Goal: Information Seeking & Learning: Check status

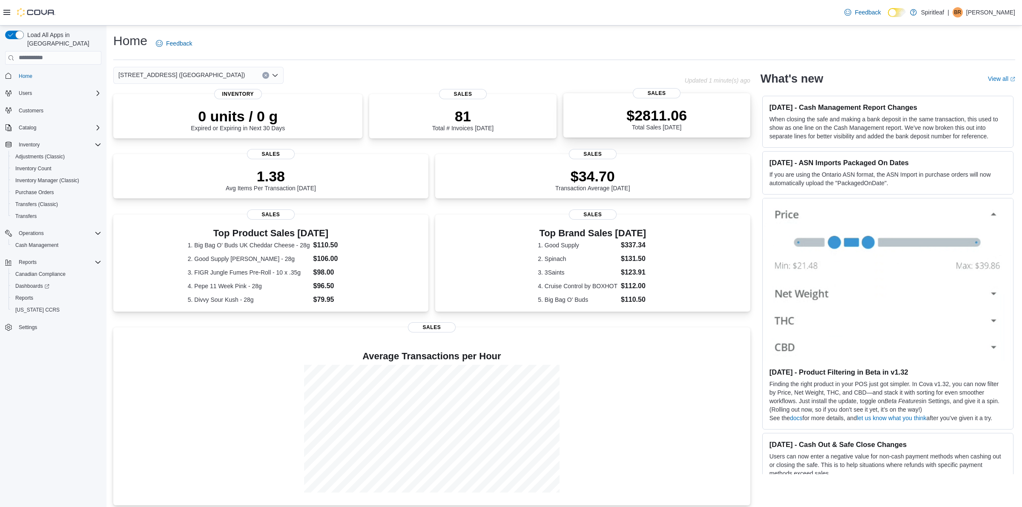
click at [635, 118] on p "$2811.06" at bounding box center [657, 115] width 60 height 17
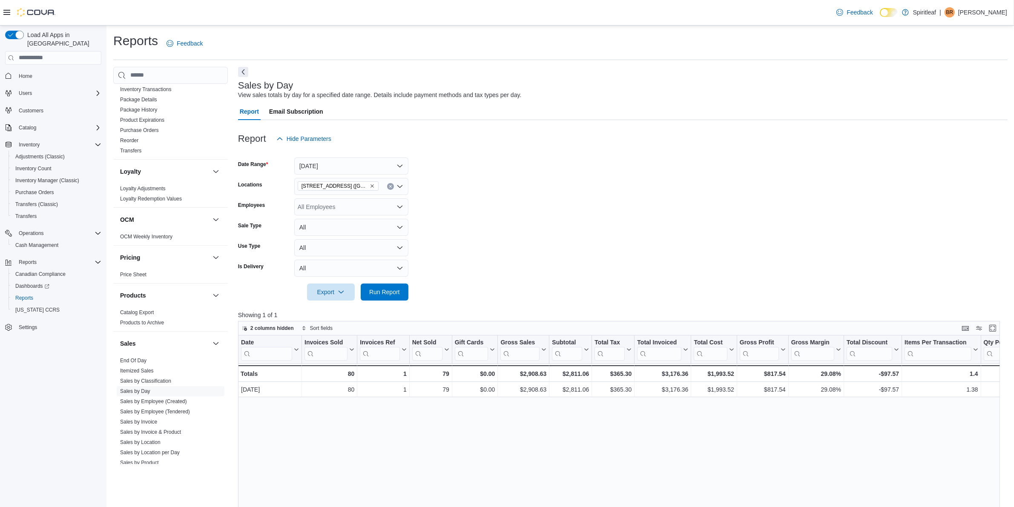
scroll to position [442, 0]
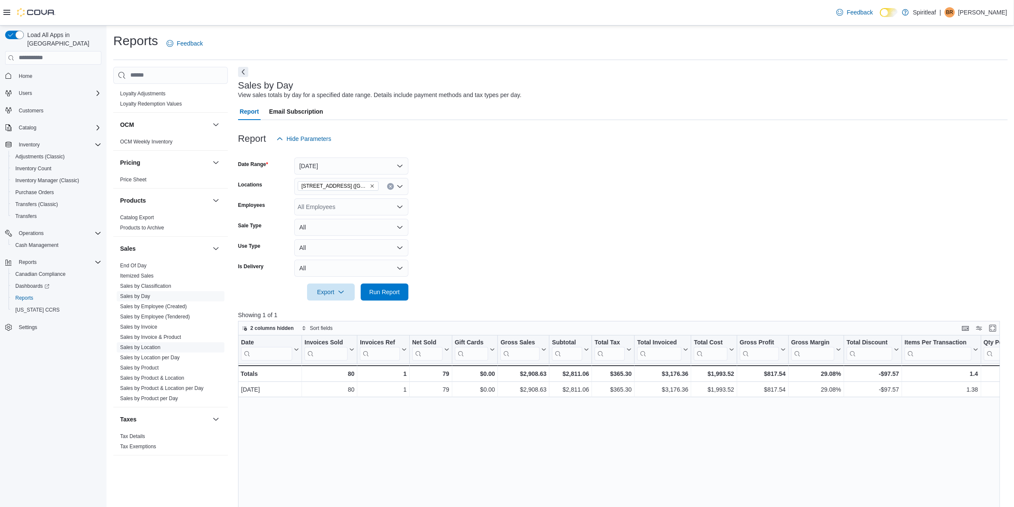
click at [155, 345] on link "Sales by Location" at bounding box center [140, 348] width 40 height 6
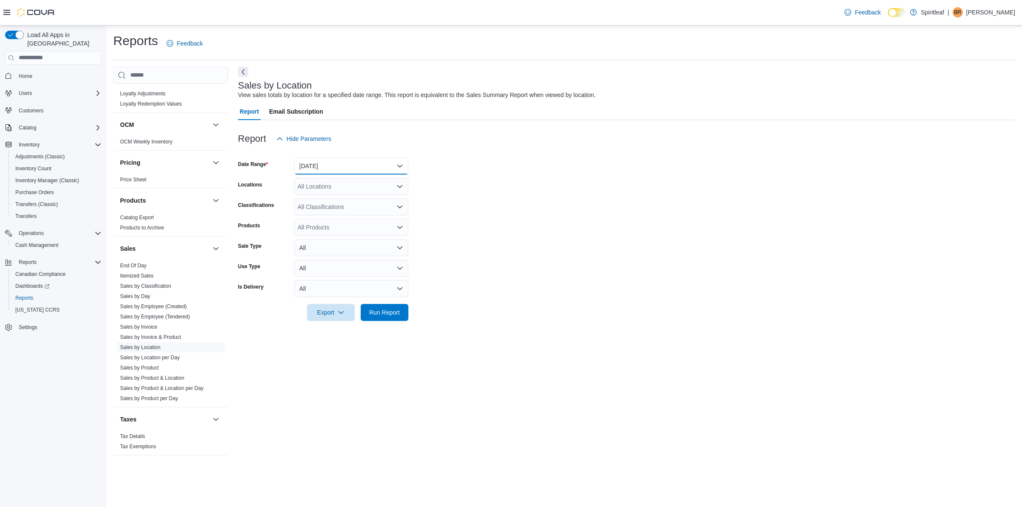
click at [348, 167] on button "Yesterday" at bounding box center [351, 166] width 114 height 17
click at [312, 197] on span "Today" at bounding box center [356, 200] width 97 height 10
click at [497, 210] on form "Date Range Today Locations All Locations Classifications All Classifications Pr…" at bounding box center [626, 234] width 777 height 174
click at [323, 196] on form "Date Range Today Locations All Locations Classifications All Classifications Pr…" at bounding box center [626, 234] width 777 height 174
click at [323, 186] on div "All Locations" at bounding box center [351, 186] width 114 height 17
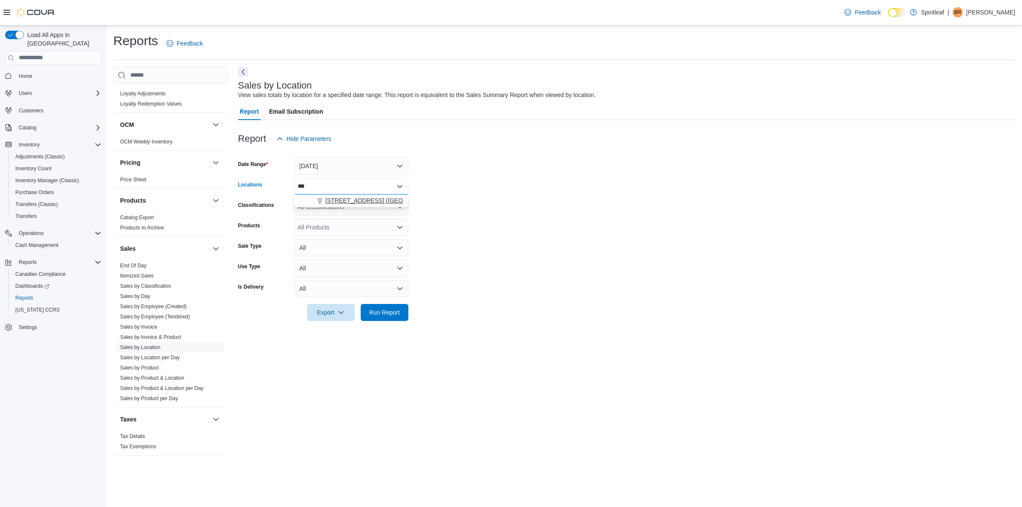
type input "***"
click at [355, 196] on button "503 - Spiritleaf Meadowlands Dr (Ottawa)" at bounding box center [351, 201] width 114 height 12
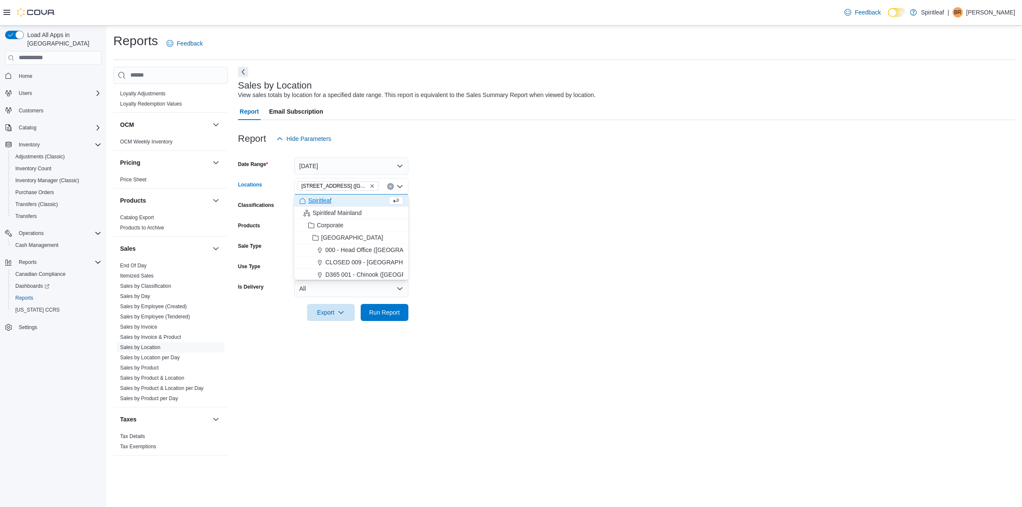
click at [476, 217] on form "Date Range Today Locations 503 - Spiritleaf Meadowlands Dr (Ottawa) Combo box. …" at bounding box center [626, 234] width 777 height 174
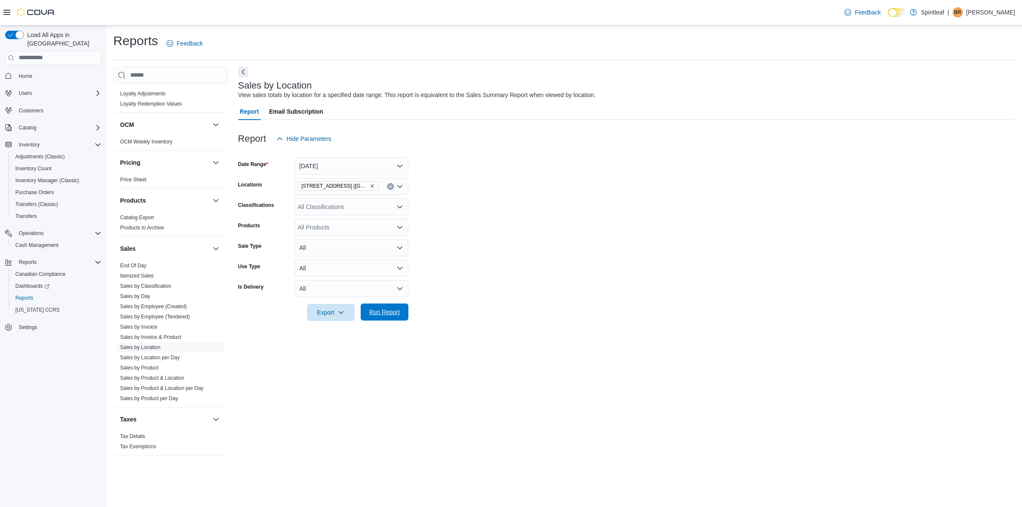
click at [405, 310] on button "Run Report" at bounding box center [385, 312] width 48 height 17
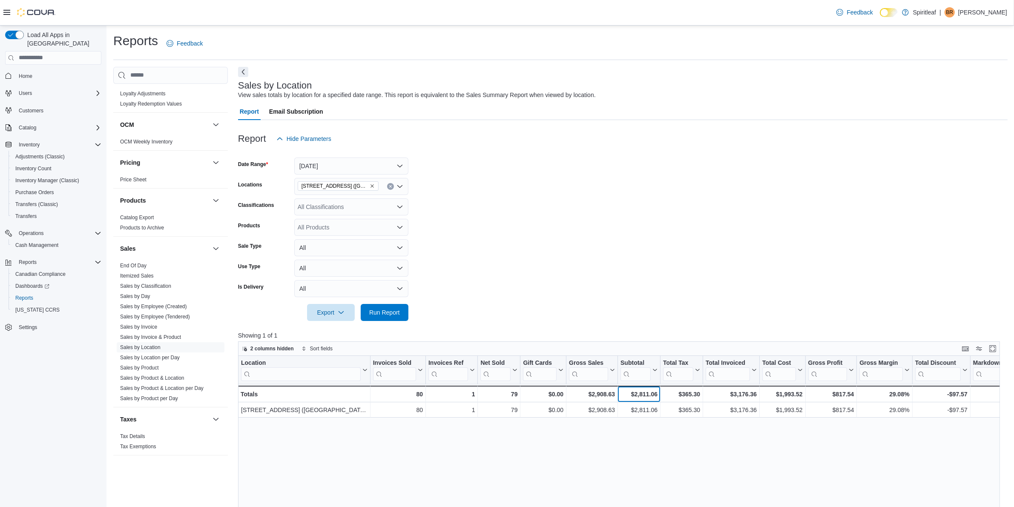
click at [639, 394] on div "$2,811.06" at bounding box center [639, 394] width 37 height 10
click at [581, 244] on form "Date Range Today Locations 503 - Spiritleaf Meadowlands Dr (Ottawa) Classificat…" at bounding box center [623, 234] width 770 height 174
drag, startPoint x: 390, startPoint y: 309, endPoint x: 490, endPoint y: 276, distance: 105.1
click at [391, 307] on span "Run Report" at bounding box center [384, 312] width 37 height 17
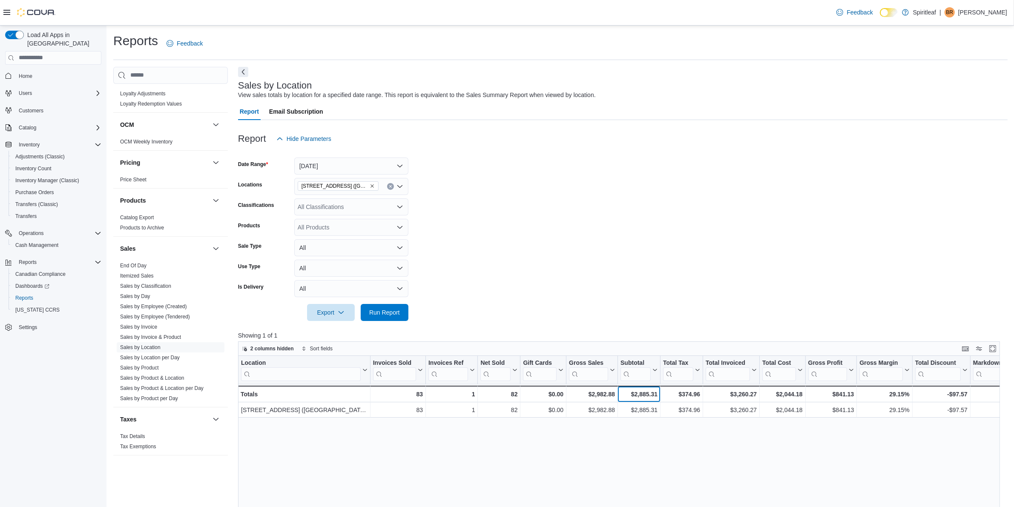
click at [633, 394] on div "$2,885.31" at bounding box center [639, 394] width 37 height 10
click at [633, 390] on div "$2,885.31" at bounding box center [639, 394] width 37 height 10
click at [648, 267] on form "Date Range Today Locations 503 - Spiritleaf Meadowlands Dr (Ottawa) Classificat…" at bounding box center [623, 234] width 770 height 174
